Goal: Information Seeking & Learning: Find specific fact

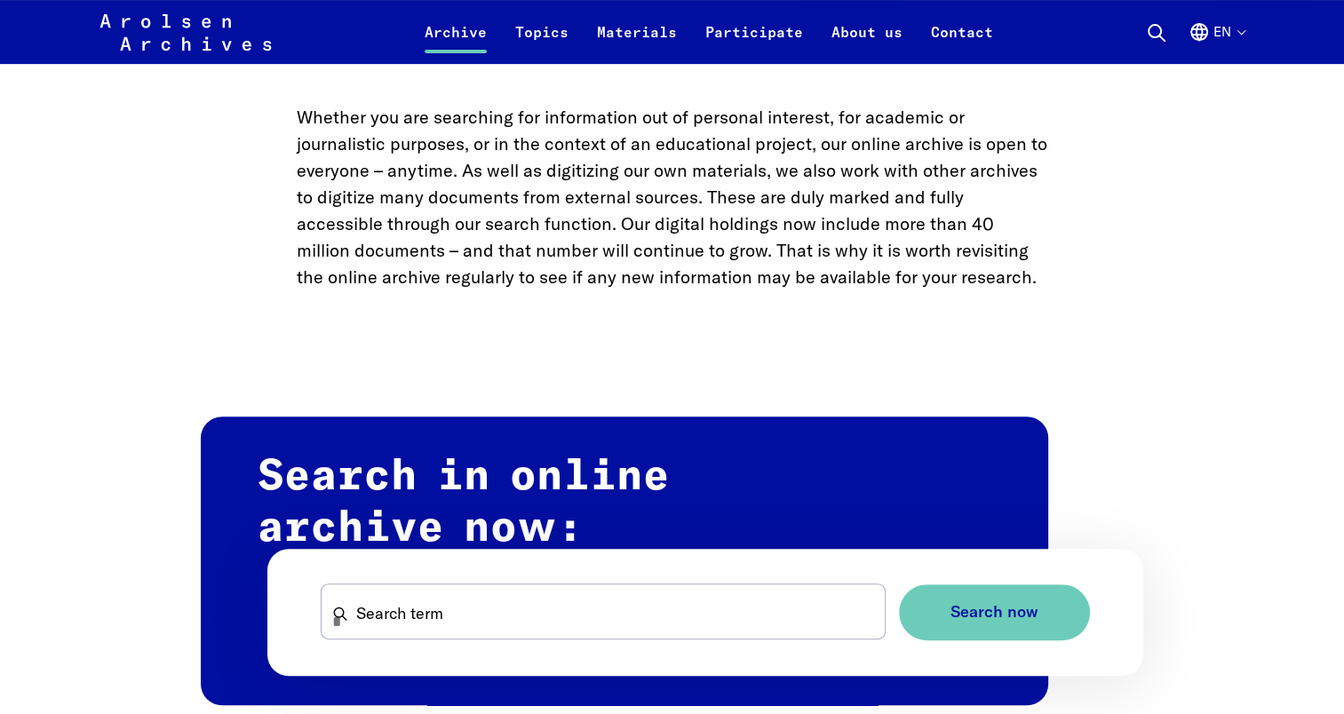
scroll to position [810, 0]
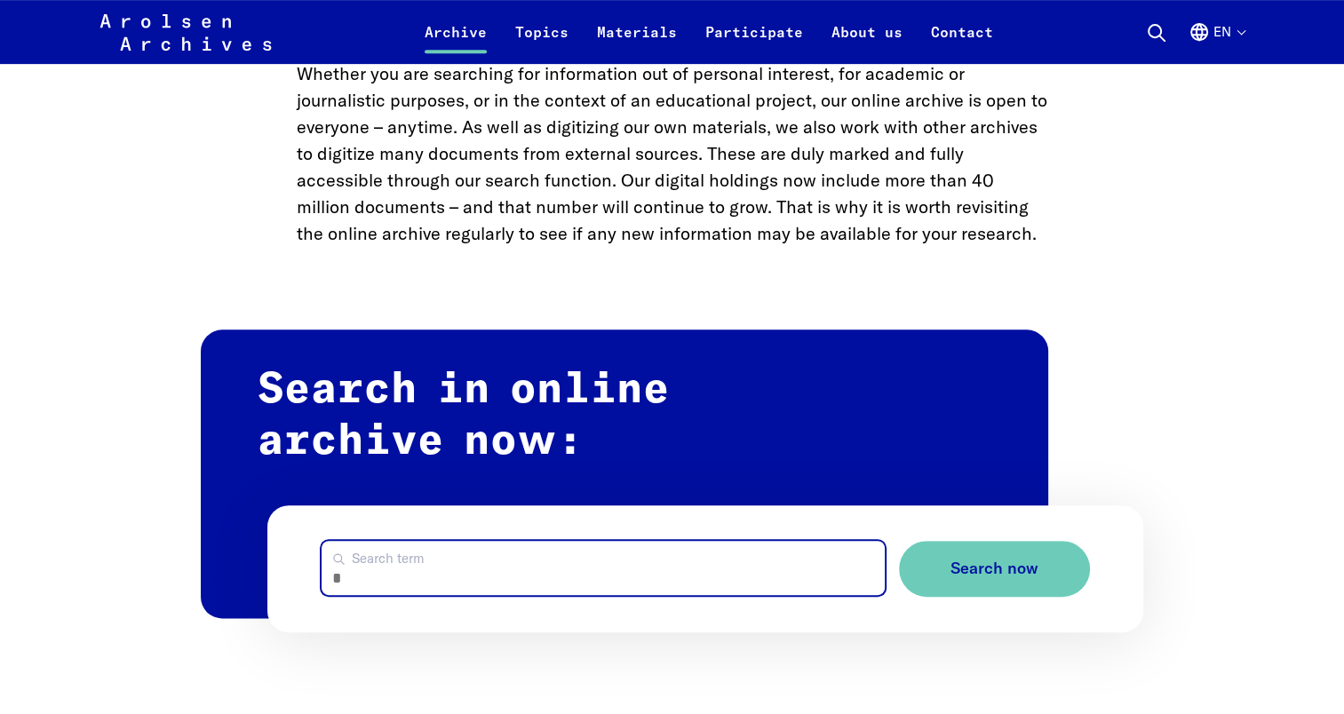
click at [474, 577] on input "Search term" at bounding box center [603, 568] width 563 height 54
type input "********"
click at [899, 541] on button "Search now" at bounding box center [994, 569] width 191 height 56
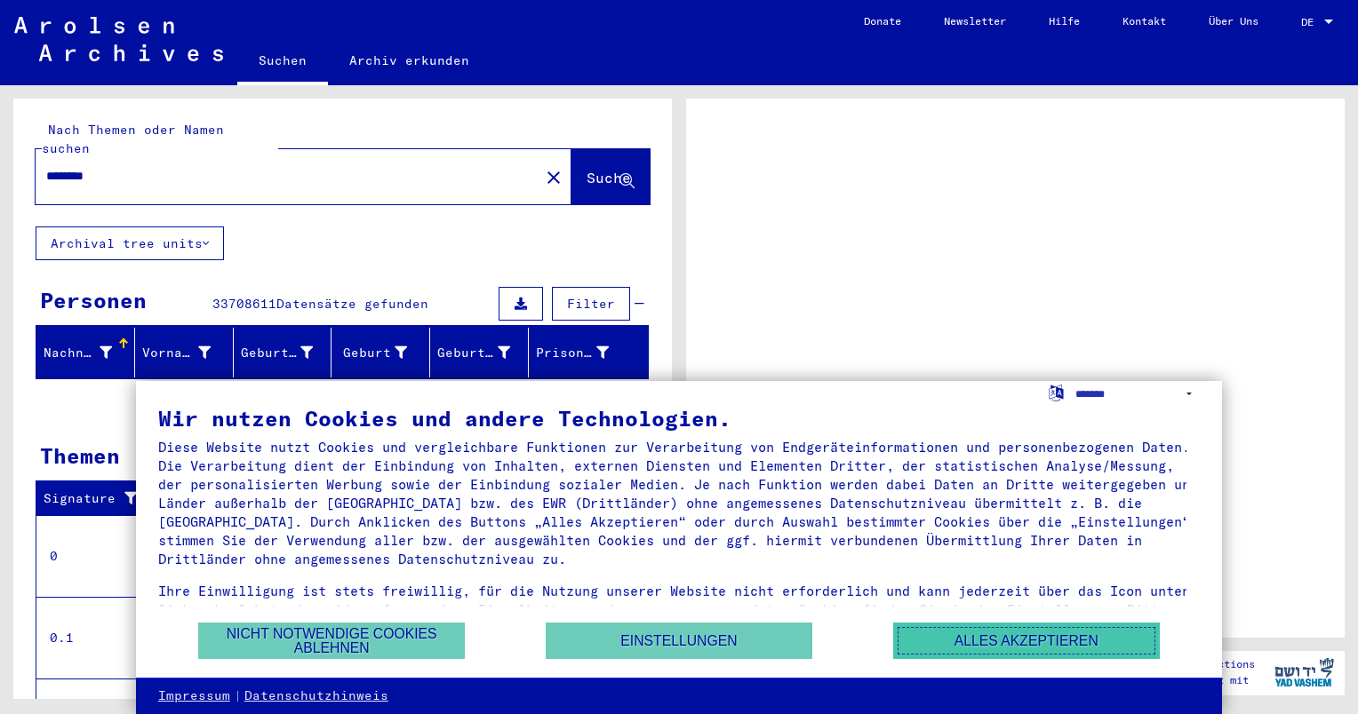
click at [967, 636] on button "Alles akzeptieren" at bounding box center [1026, 641] width 267 height 36
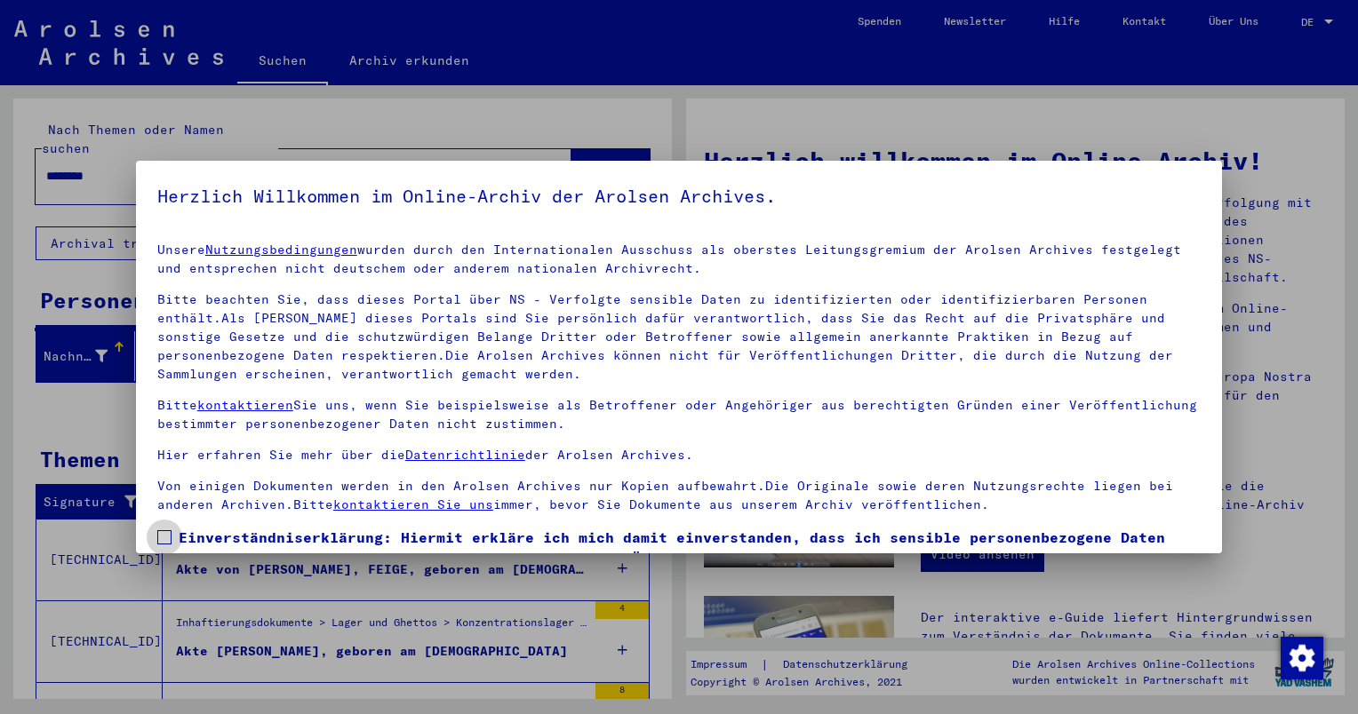
click at [171, 535] on label "Einverständniserklärung: Hiermit erkläre ich mich damit einverstanden, dass ich…" at bounding box center [678, 569] width 1043 height 85
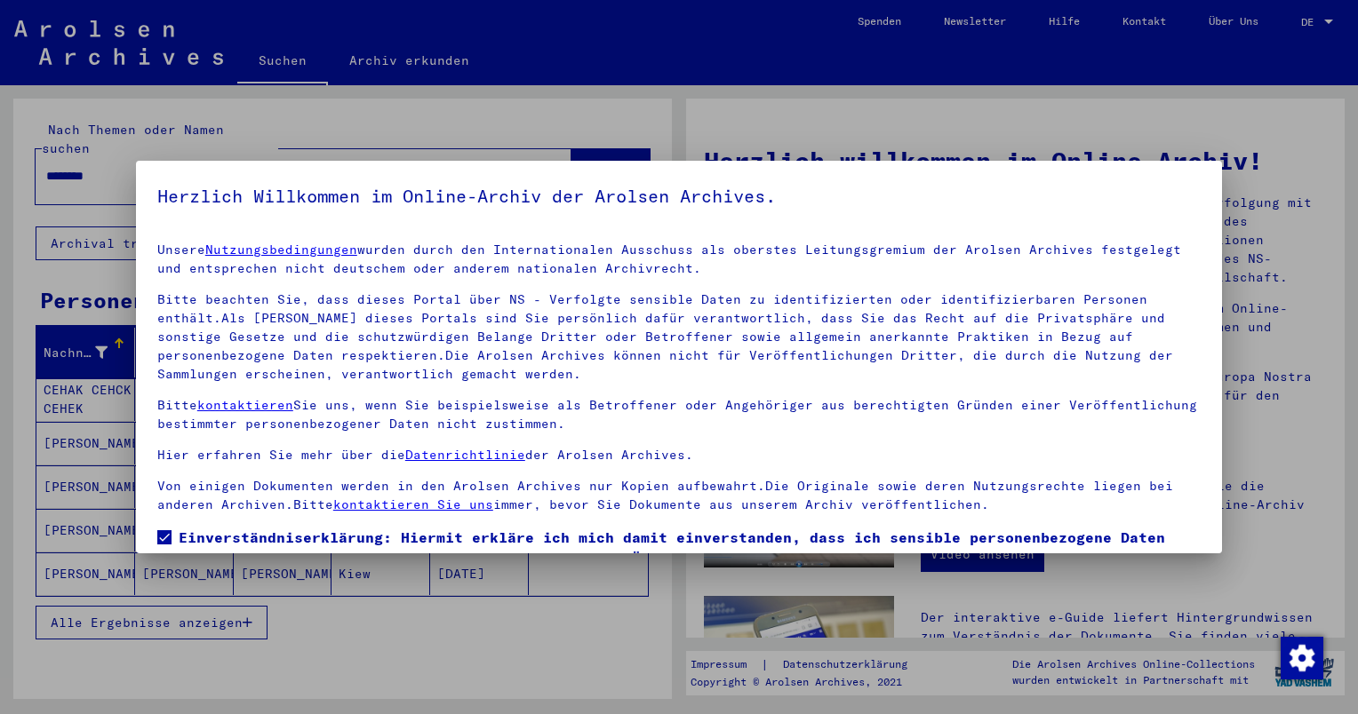
click at [830, 120] on div at bounding box center [679, 357] width 1358 height 714
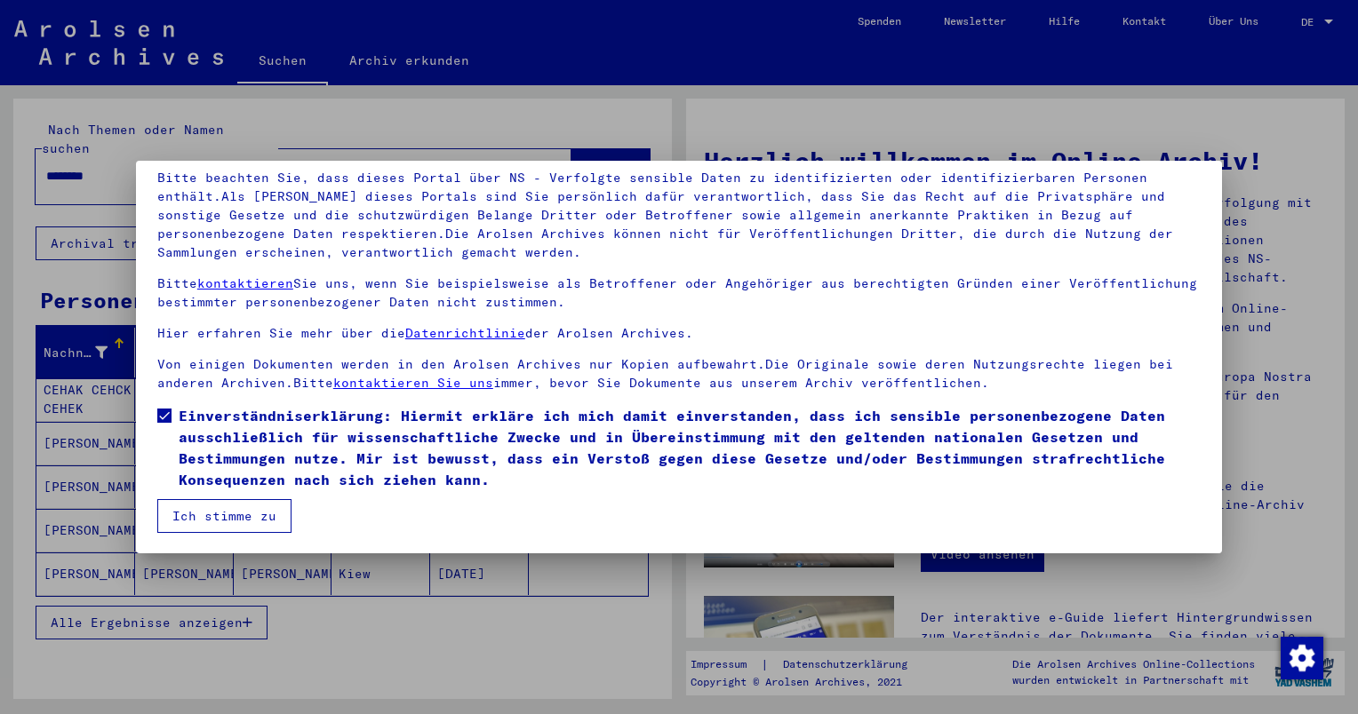
click at [254, 521] on button "Ich stimme zu" at bounding box center [224, 516] width 134 height 34
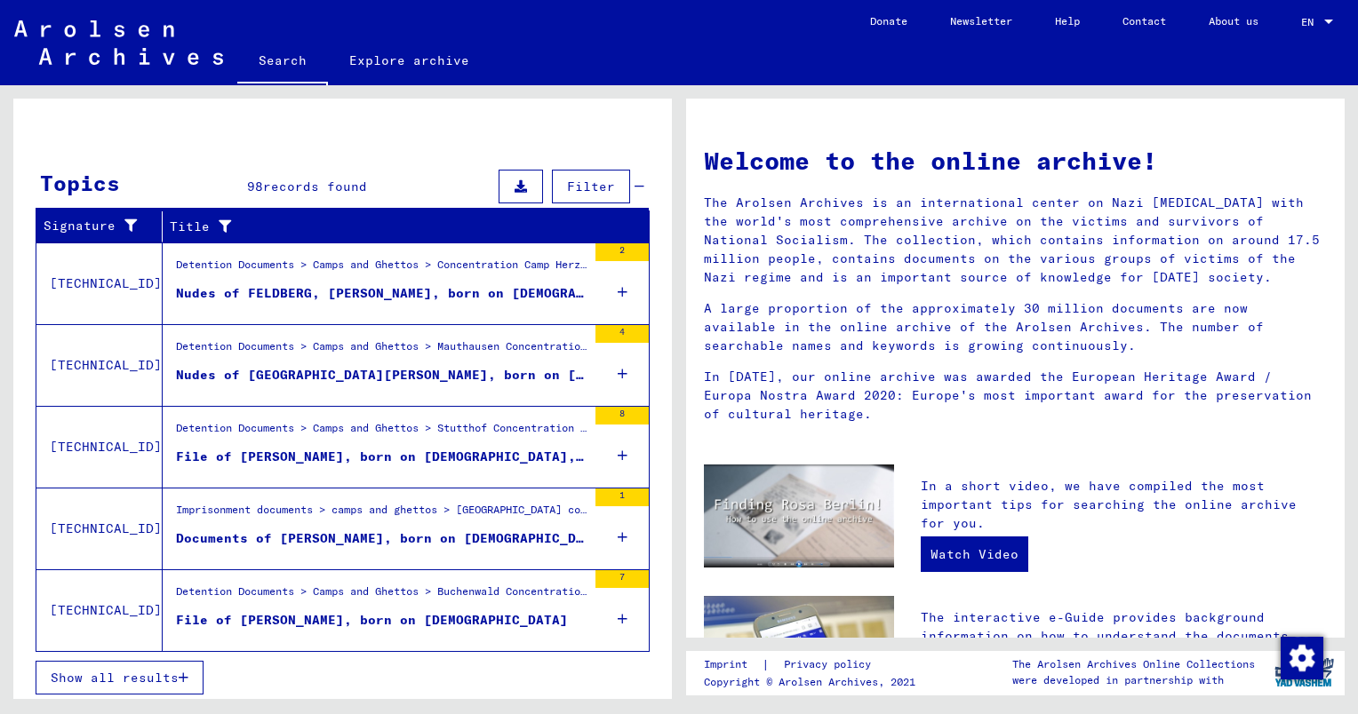
scroll to position [320, 0]
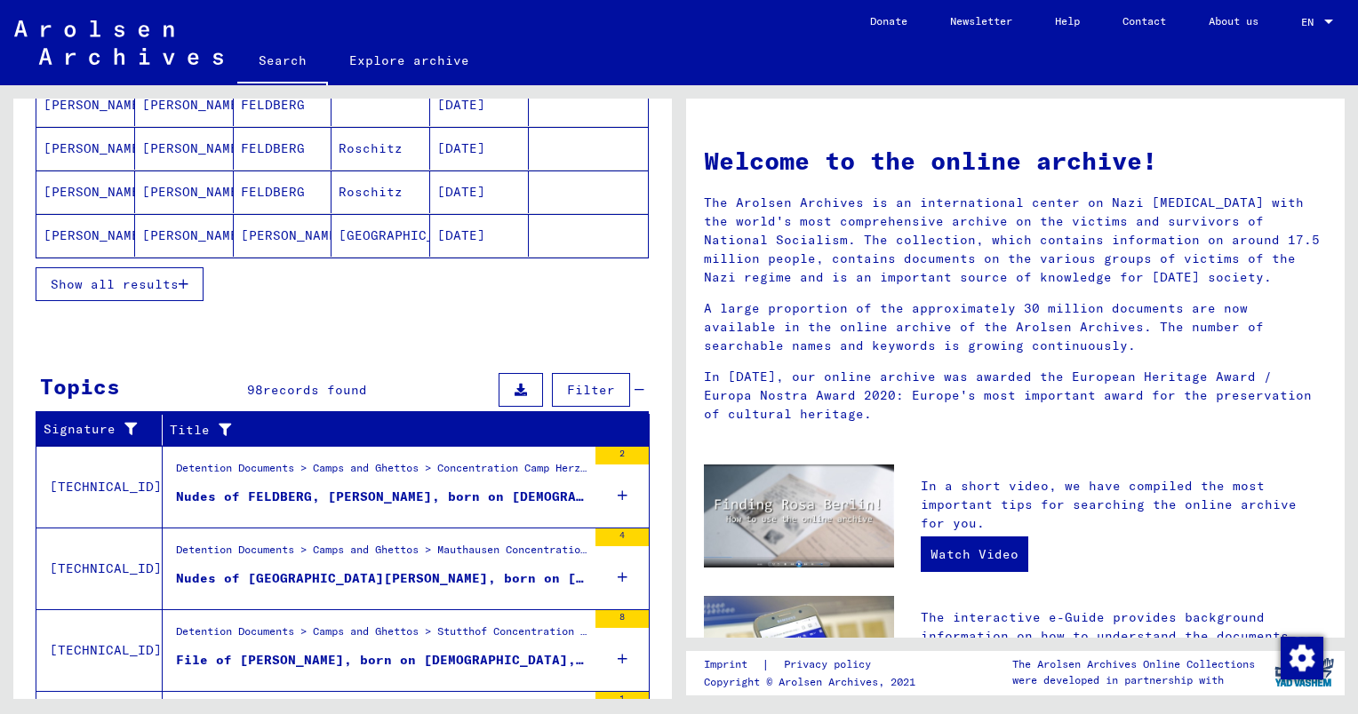
click at [495, 468] on div "Detention Documents > Camps and Ghettos > Concentration Camp Herzogenbusch-Vugh…" at bounding box center [381, 472] width 411 height 25
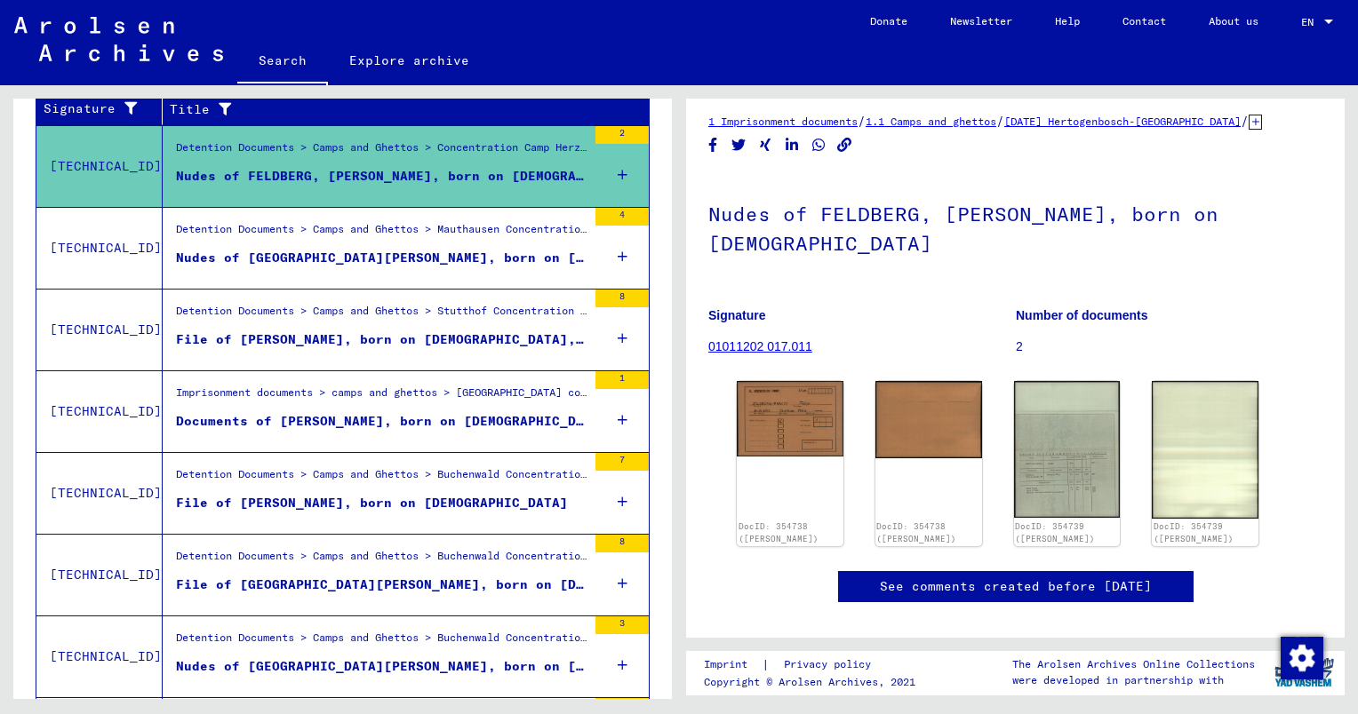
scroll to position [10, 0]
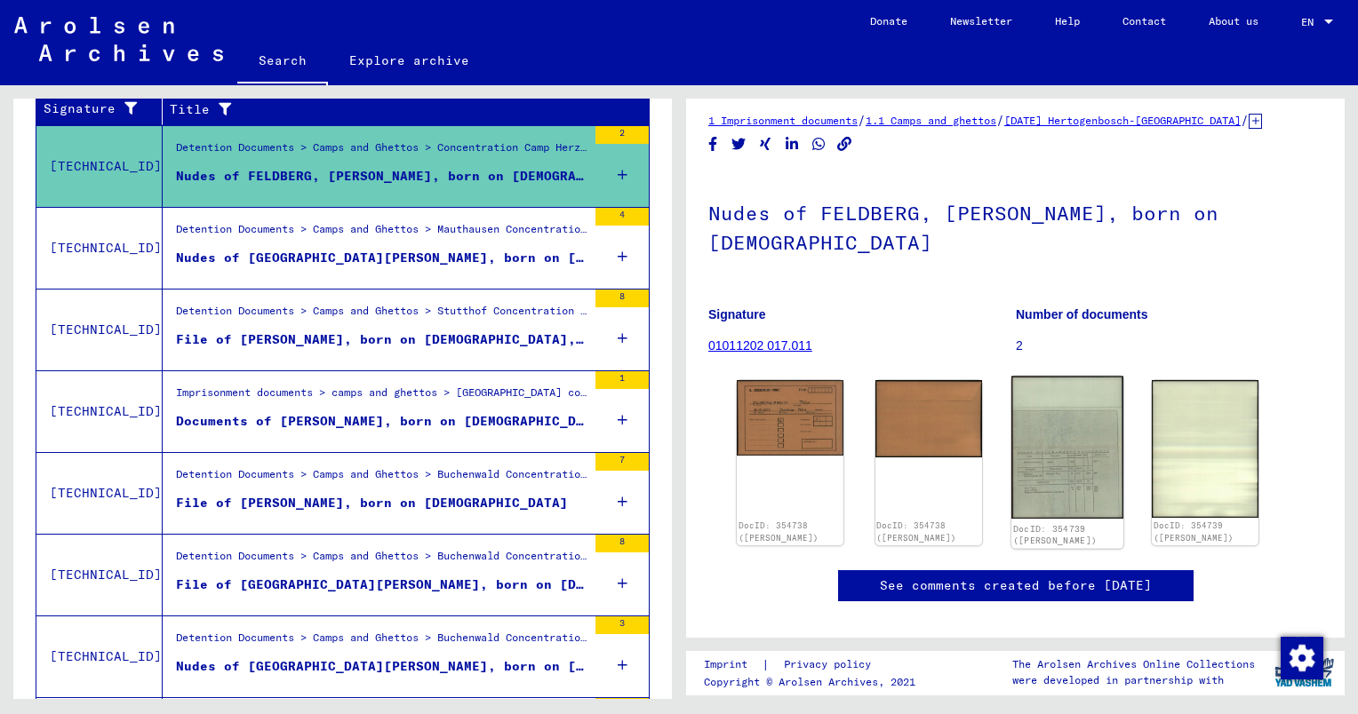
click at [1042, 445] on img at bounding box center [1067, 448] width 112 height 143
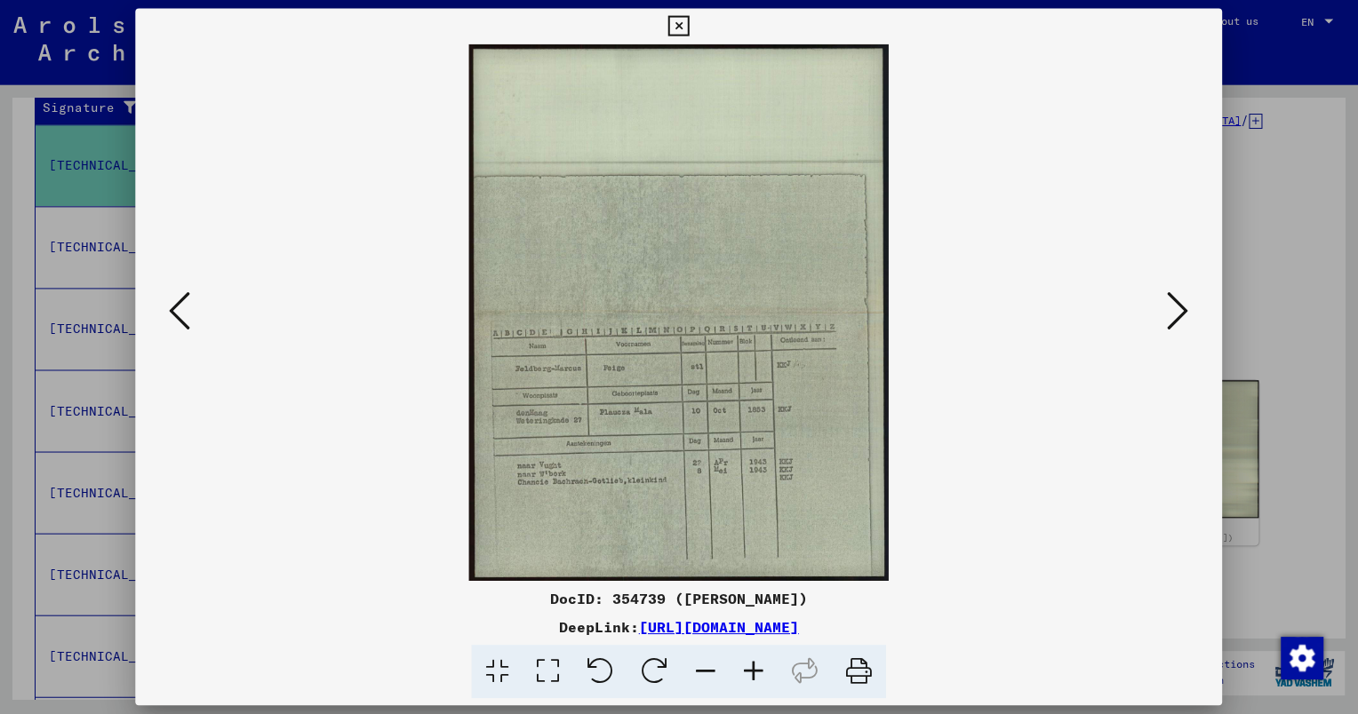
scroll to position [0, 0]
click at [679, 23] on icon at bounding box center [678, 26] width 20 height 21
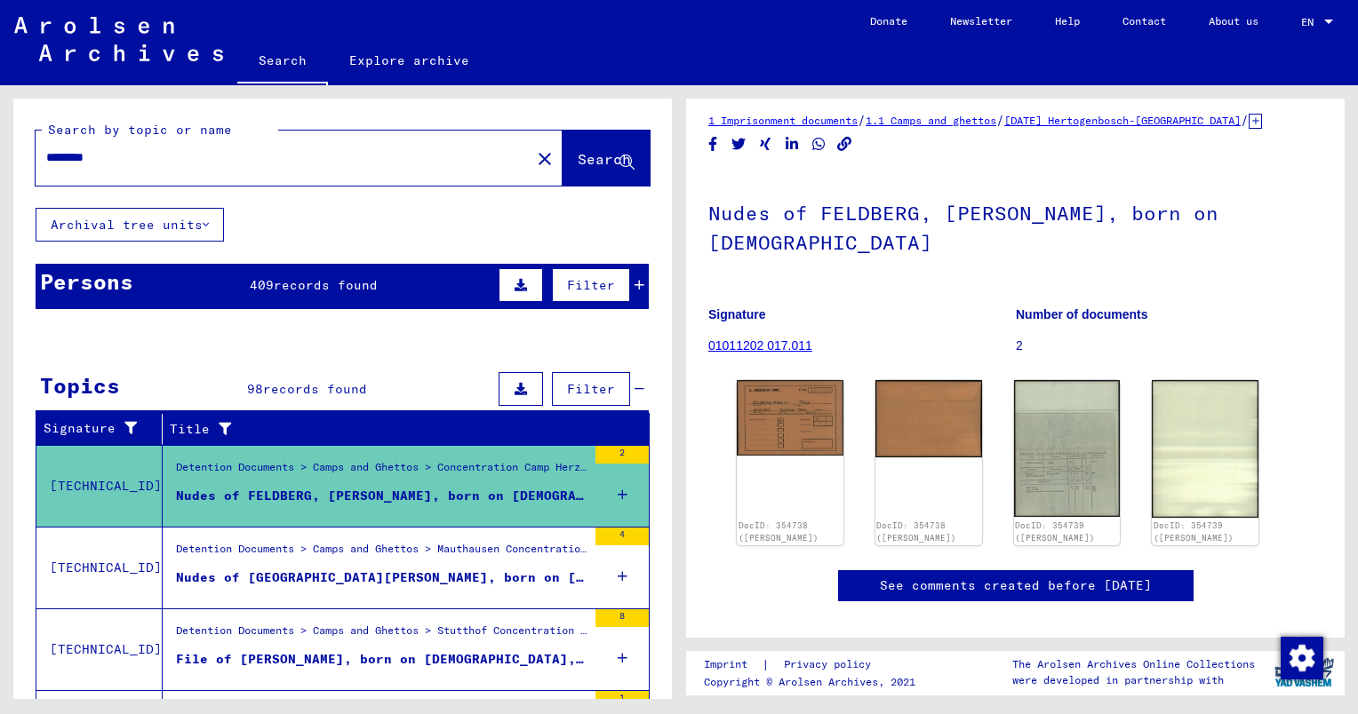
click at [515, 292] on button at bounding box center [520, 285] width 44 height 34
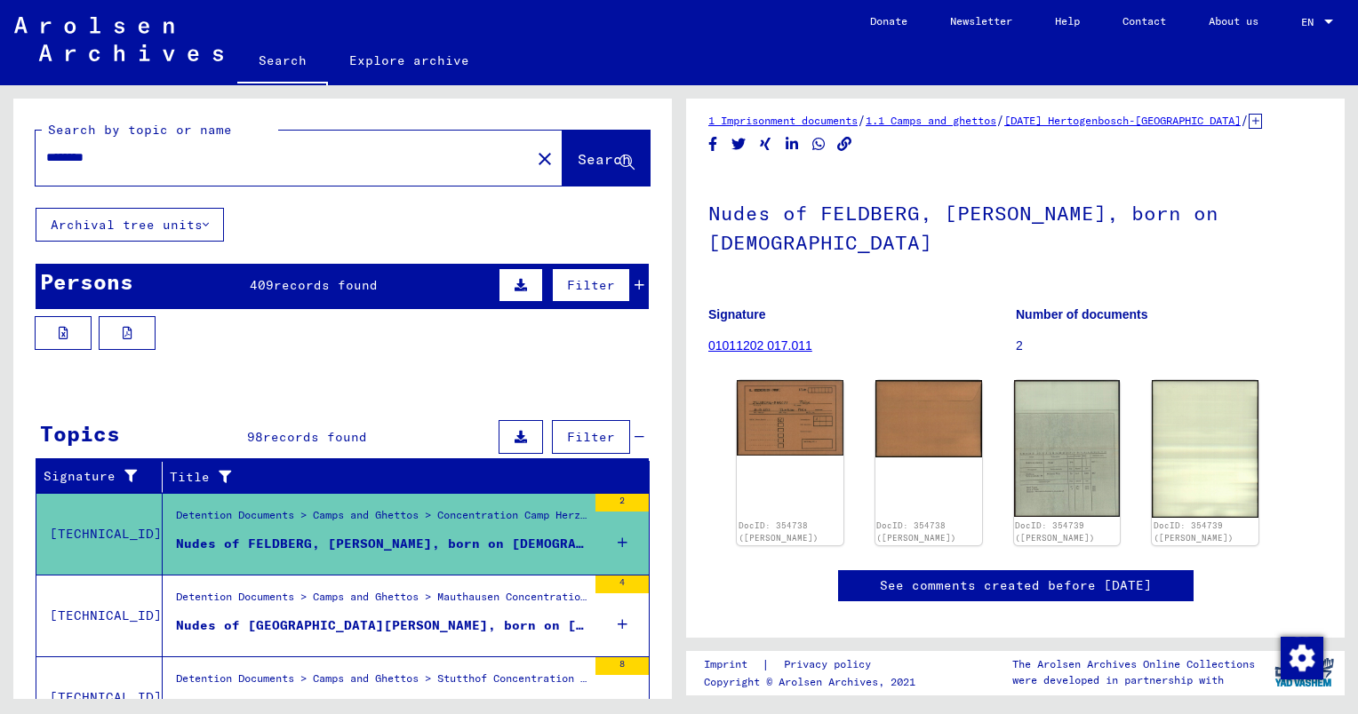
click at [289, 276] on div "409 records found" at bounding box center [314, 285] width 128 height 19
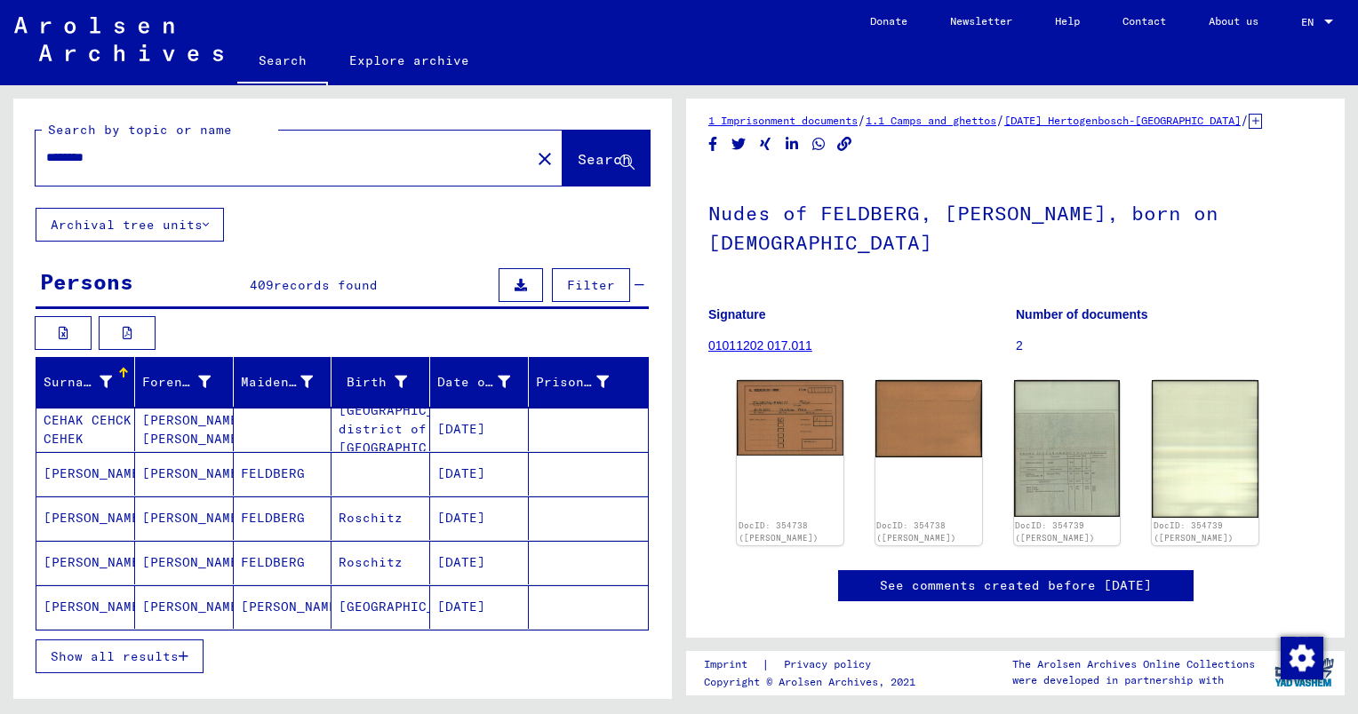
click at [114, 660] on span "Show all results" at bounding box center [115, 657] width 128 height 16
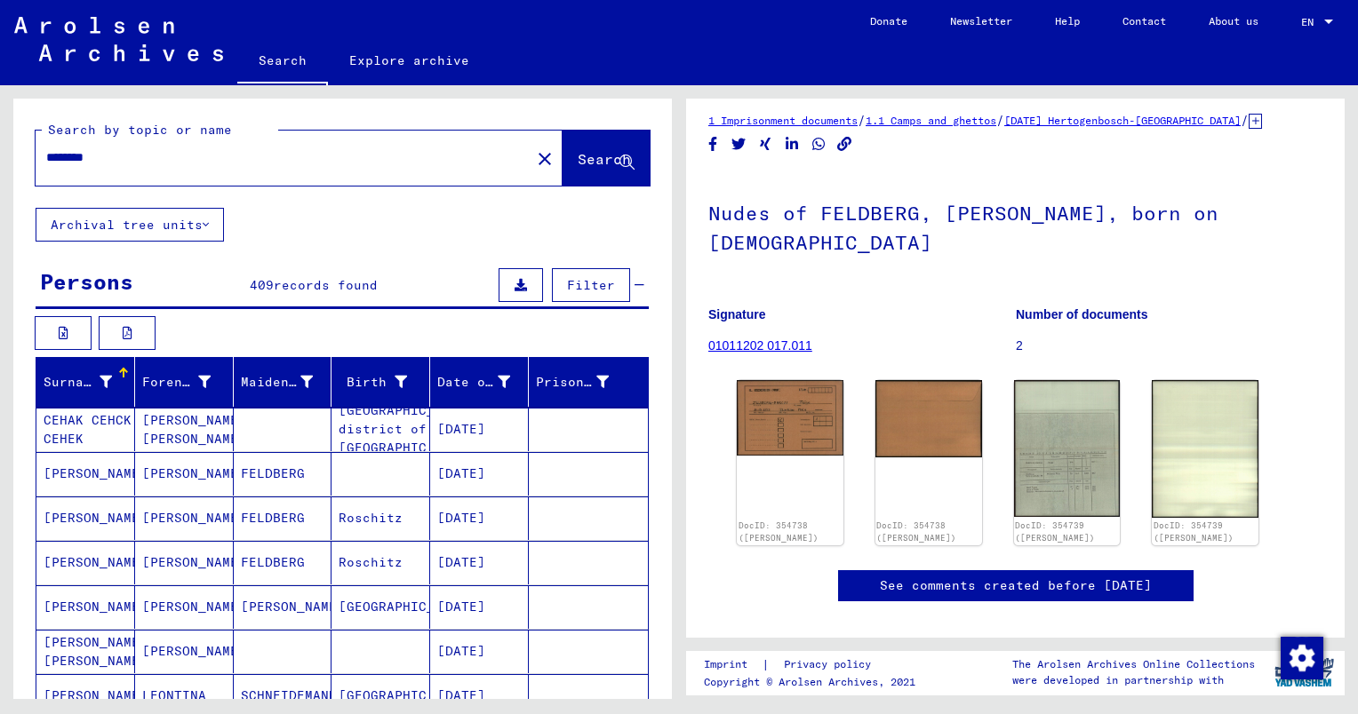
drag, startPoint x: 266, startPoint y: 163, endPoint x: 267, endPoint y: 155, distance: 8.9
click at [266, 163] on input "********" at bounding box center [283, 157] width 474 height 19
type input "**********"
